Goal: Task Accomplishment & Management: Manage account settings

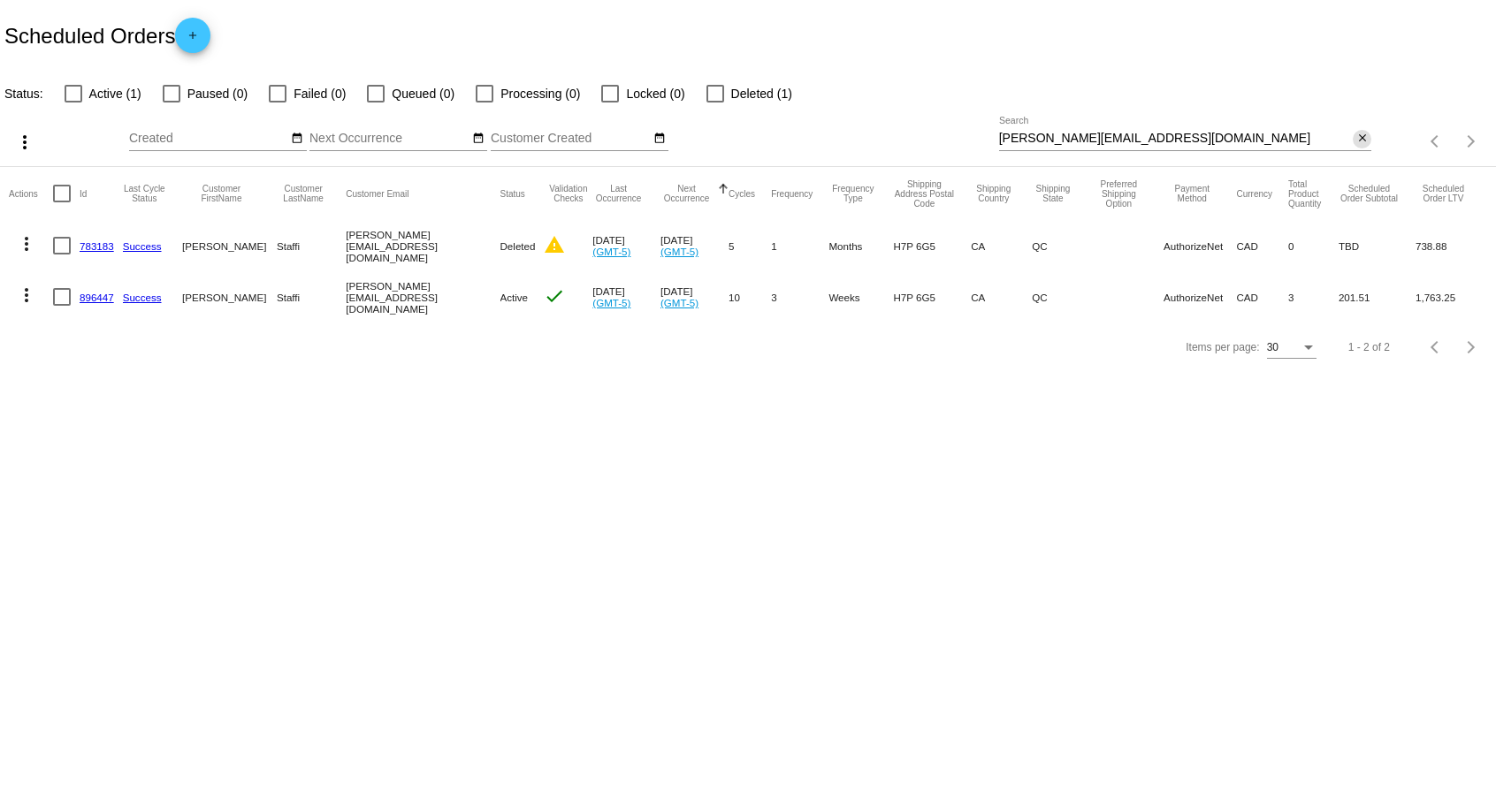
click at [1364, 141] on mat-icon "close" at bounding box center [1363, 138] width 13 height 14
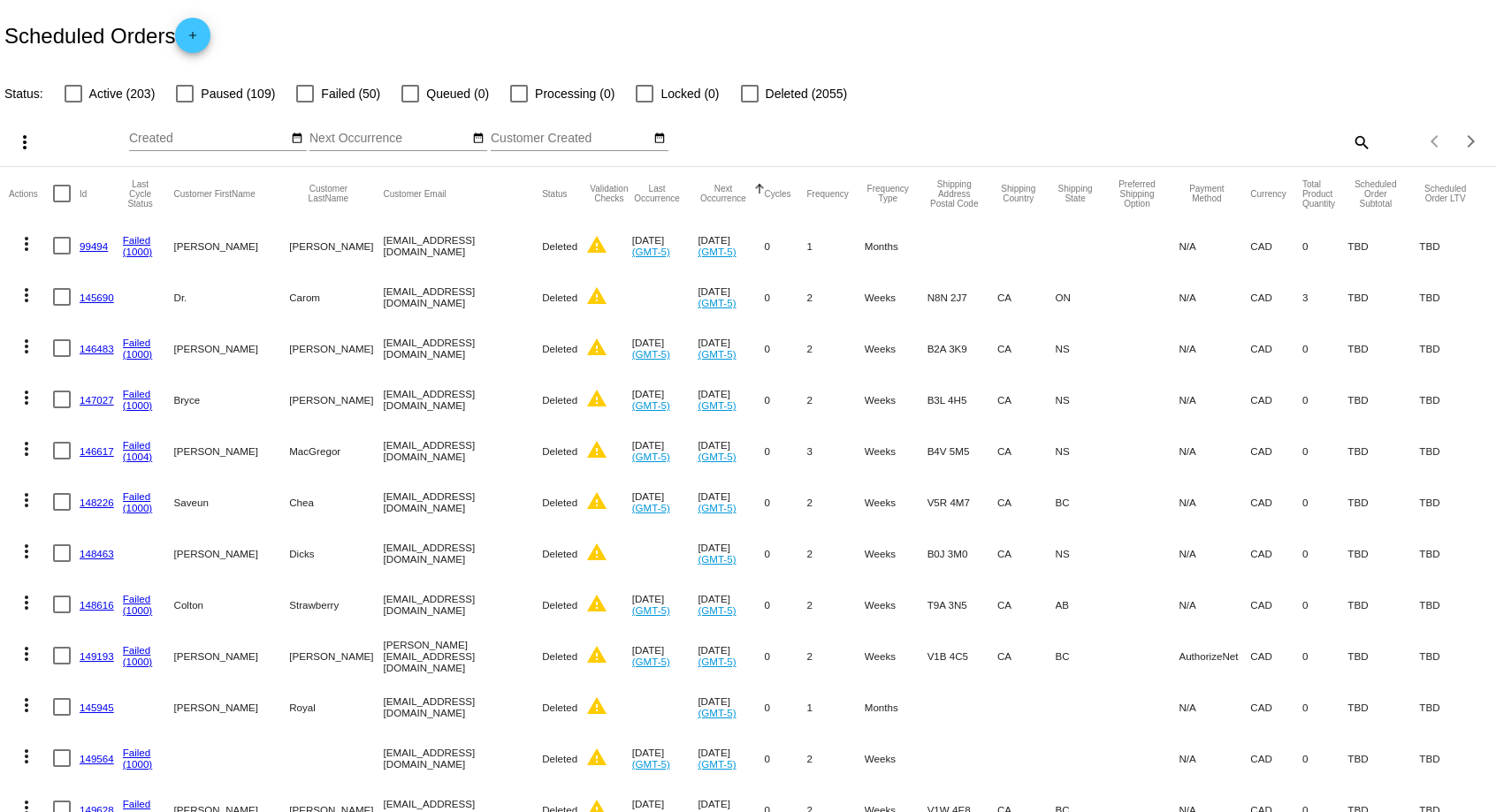
click at [1364, 141] on mat-icon "search" at bounding box center [1361, 141] width 21 height 28
click at [1196, 138] on input "Search" at bounding box center [1186, 138] width 374 height 14
paste input "[EMAIL_ADDRESS][DOMAIN_NAME]"
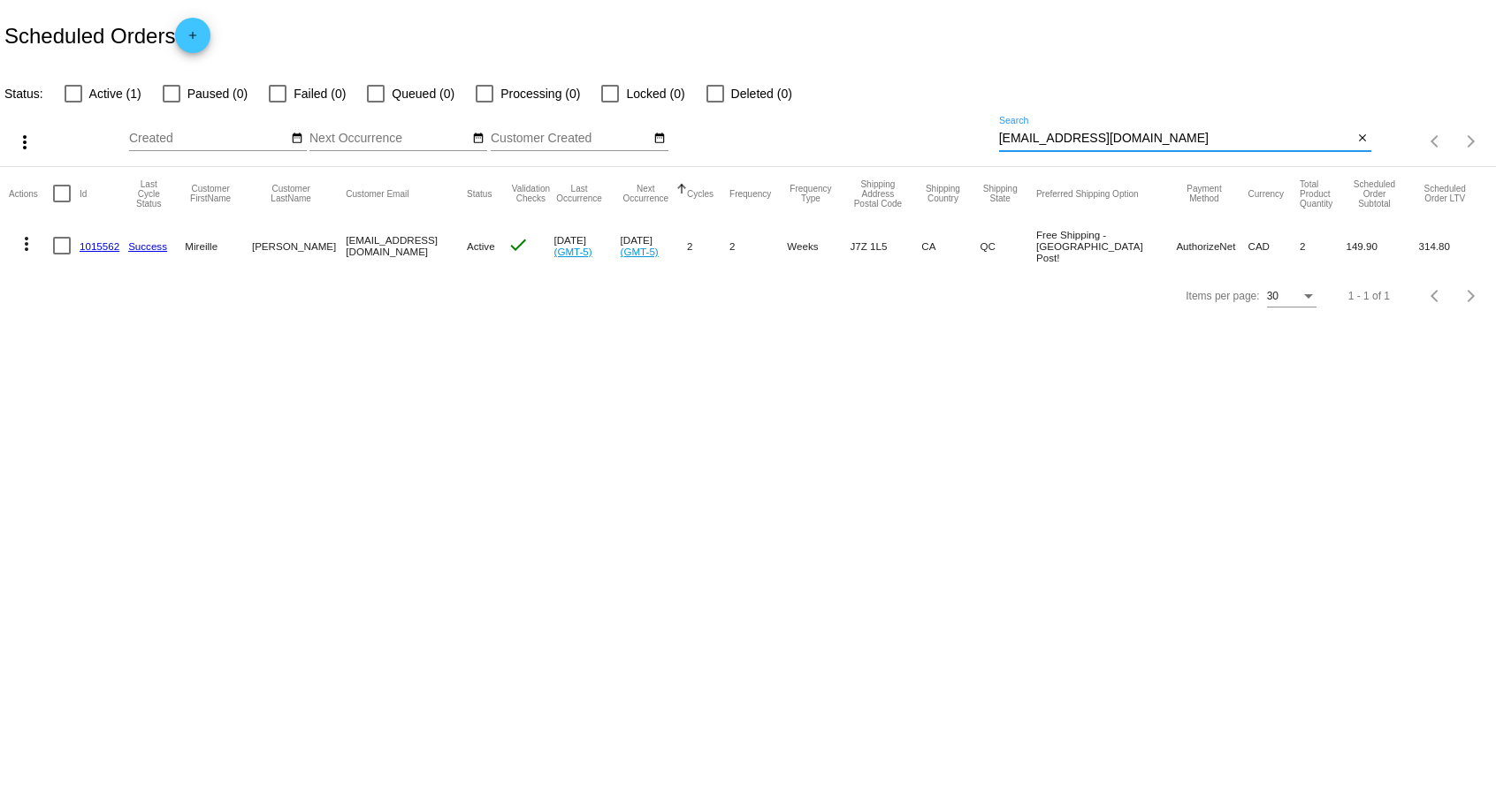
type input "[EMAIL_ADDRESS][DOMAIN_NAME]"
click at [24, 249] on mat-icon "more_vert" at bounding box center [27, 244] width 21 height 21
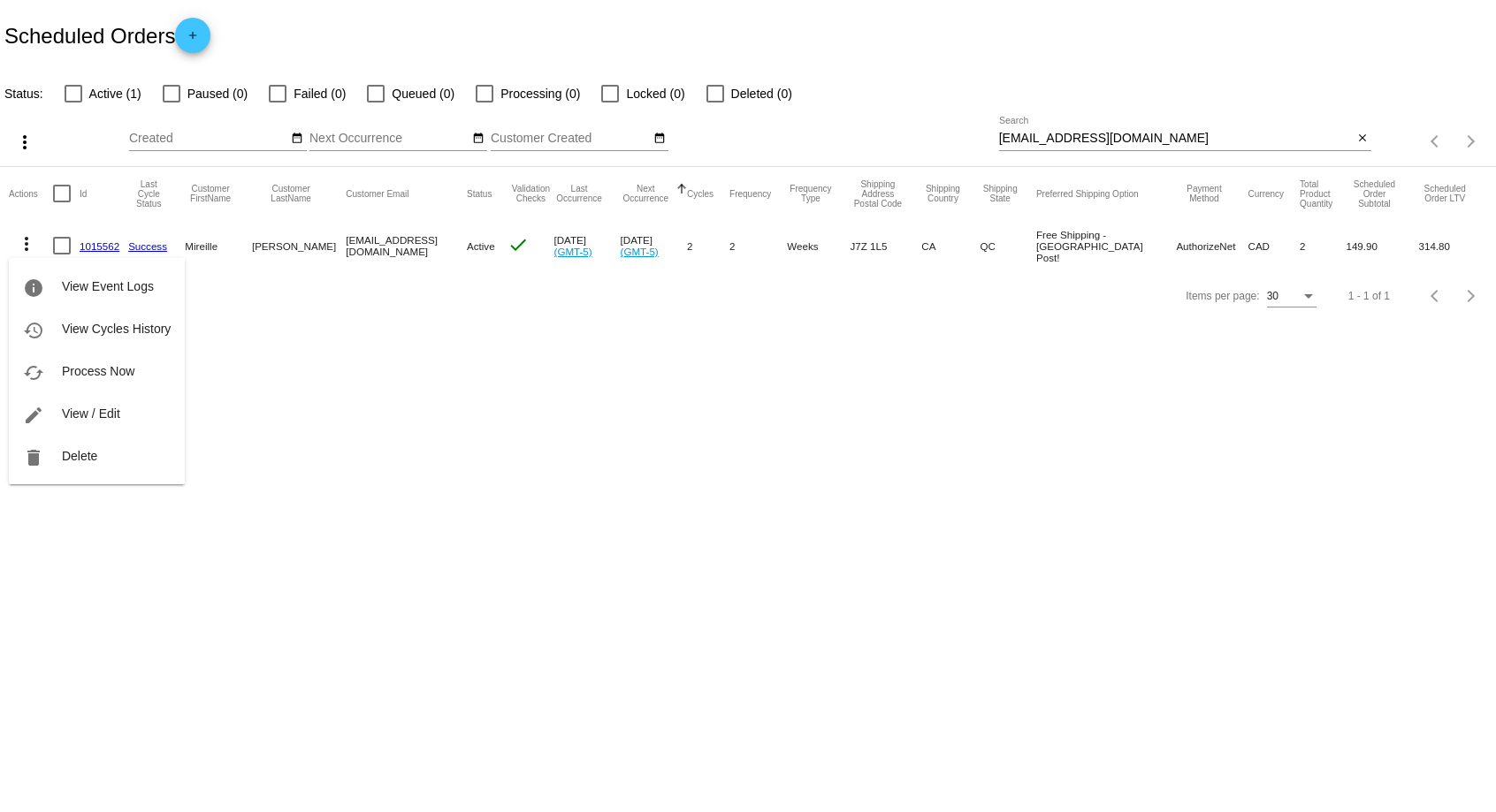
click at [340, 426] on div at bounding box center [748, 406] width 1496 height 812
click at [102, 246] on link "1015562" at bounding box center [99, 246] width 40 height 12
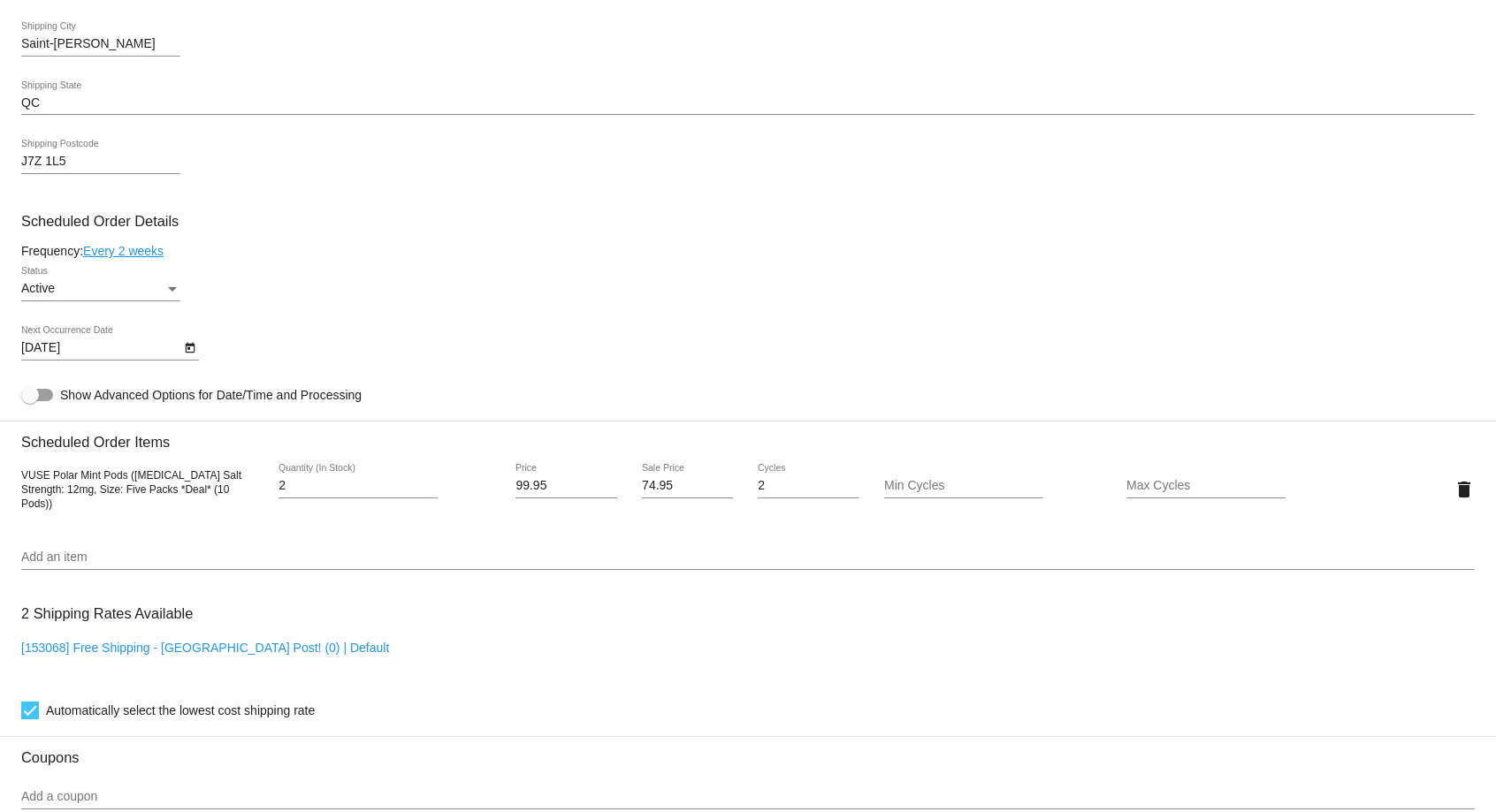
scroll to position [901, 0]
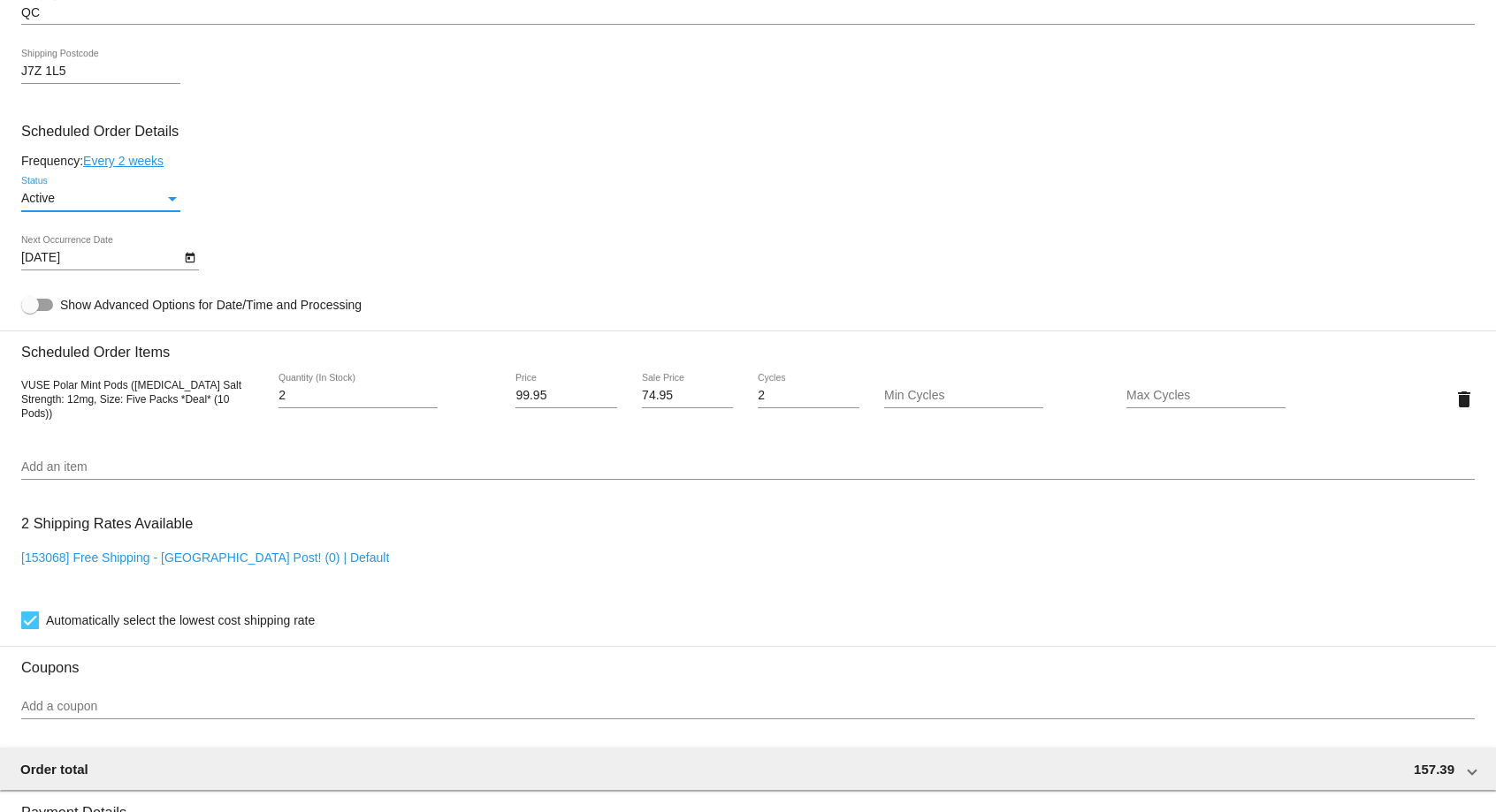
click at [42, 205] on span "Active" at bounding box center [38, 198] width 34 height 14
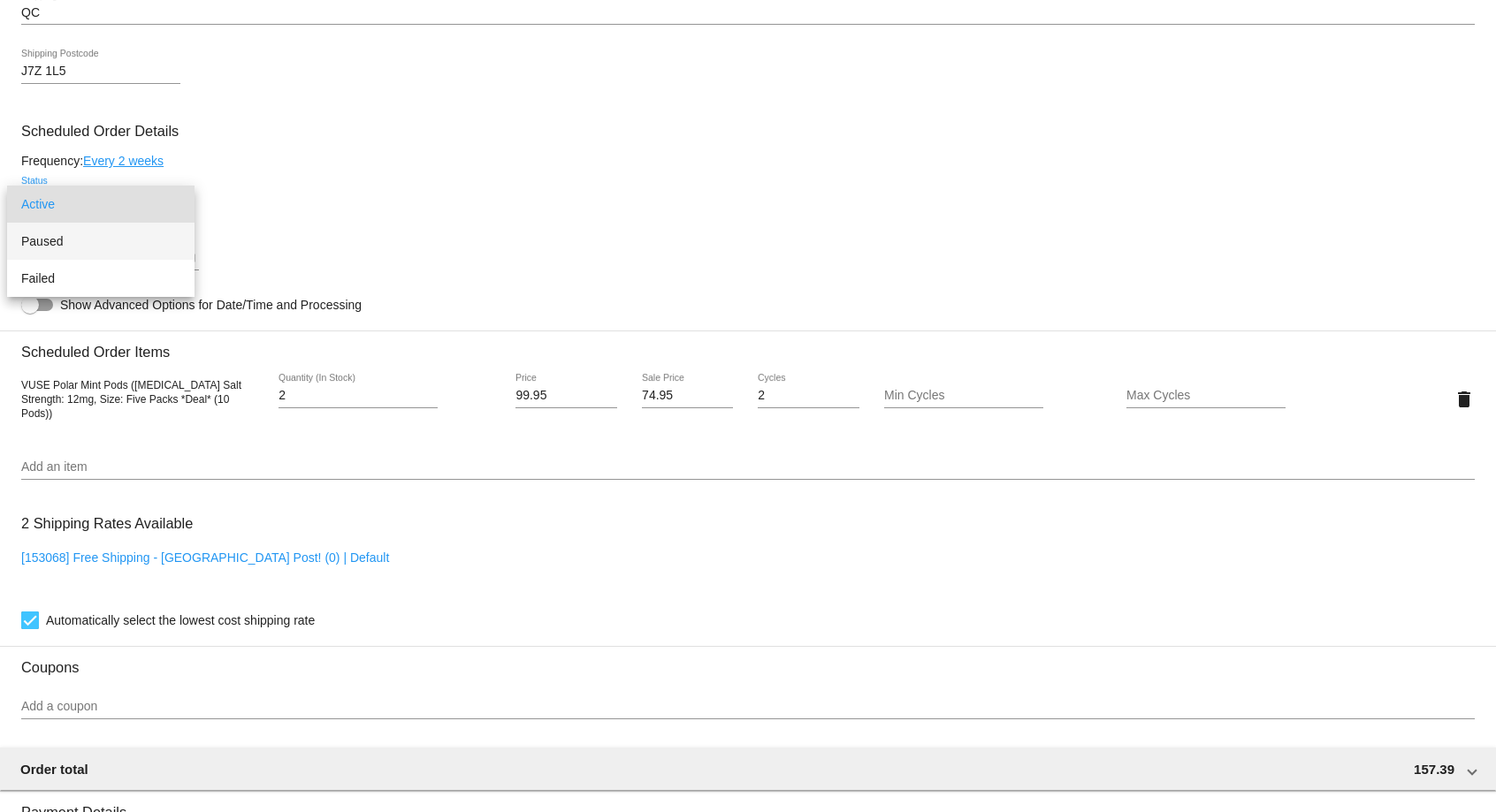
click at [78, 241] on span "Paused" at bounding box center [101, 241] width 159 height 38
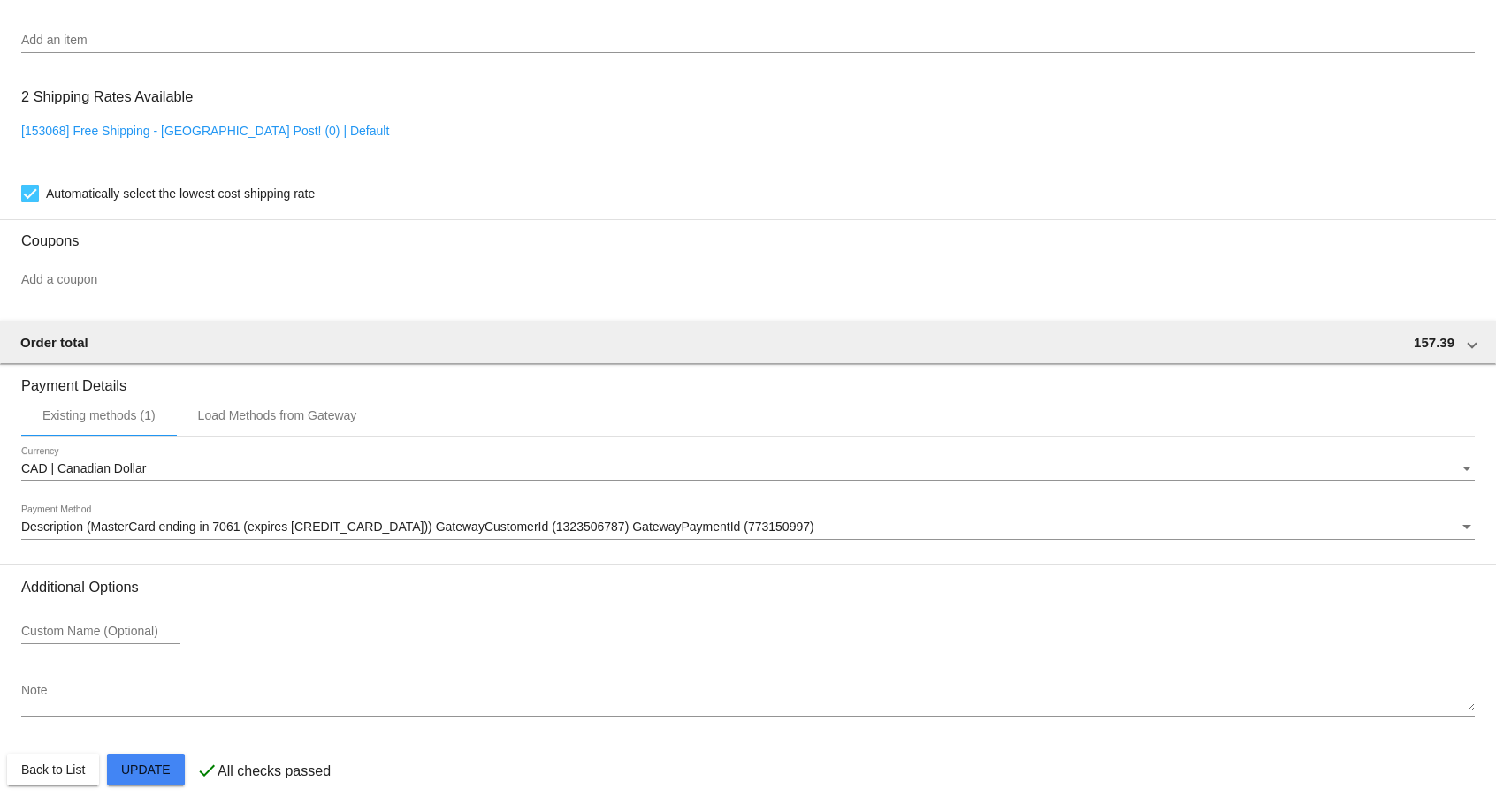
scroll to position [1337, 0]
